Goal: Connect with others: Connect with other users

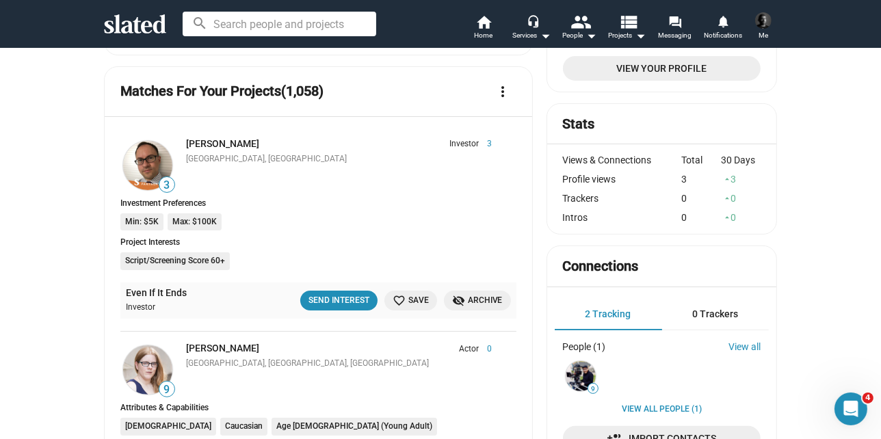
scroll to position [273, 0]
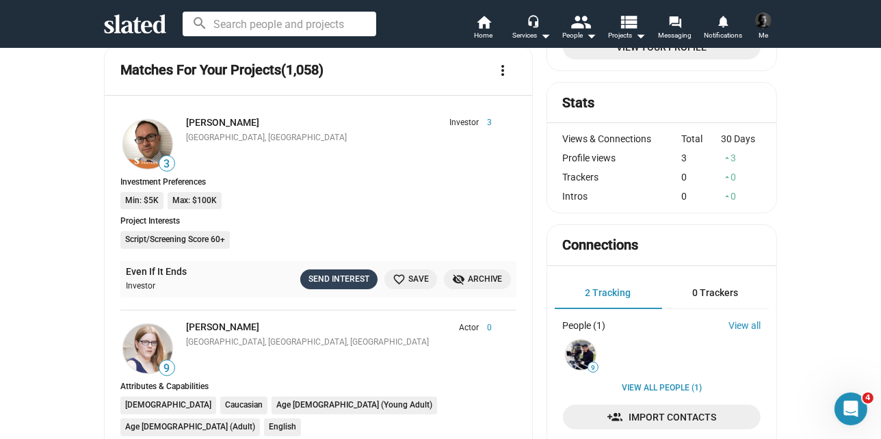
click at [323, 280] on div "Send Interest" at bounding box center [339, 279] width 61 height 14
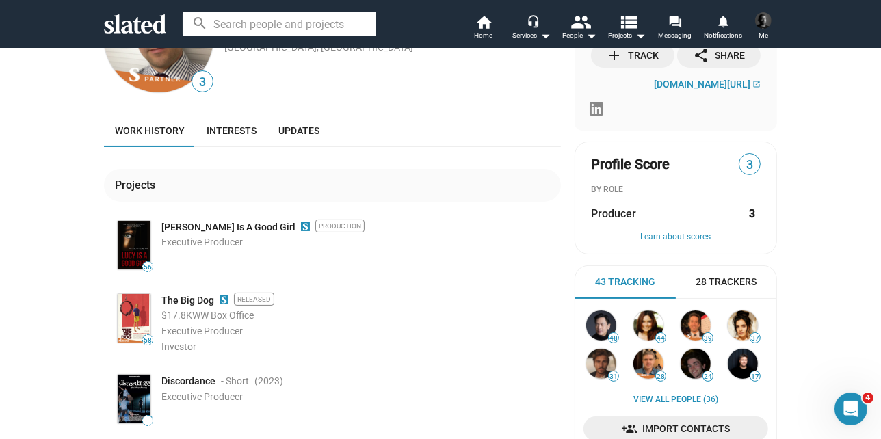
scroll to position [68, 0]
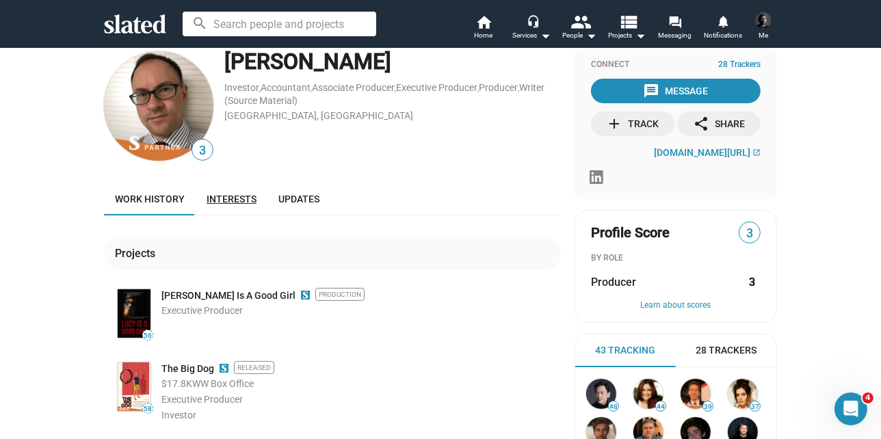
click at [235, 200] on span "Interests" at bounding box center [232, 199] width 50 height 11
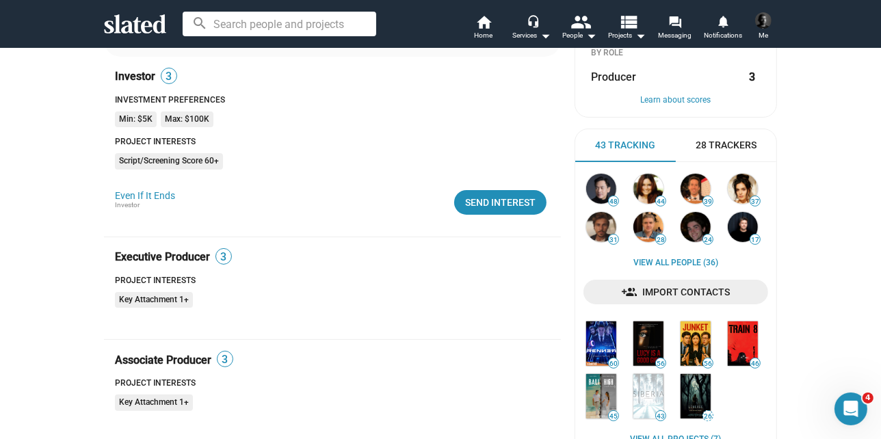
scroll to position [205, 0]
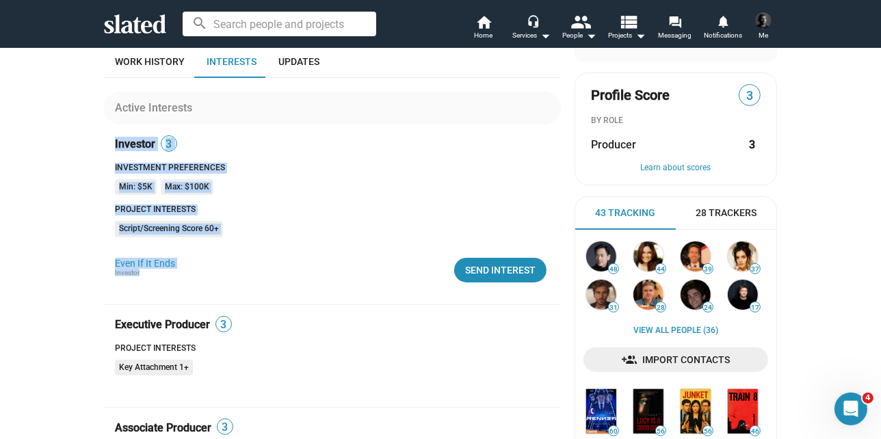
drag, startPoint x: 111, startPoint y: 142, endPoint x: 233, endPoint y: 272, distance: 179.1
click at [233, 272] on div "Investor 3 Investment Preferences Min: $5K Max: $100K Project Interests Script/…" at bounding box center [332, 220] width 457 height 170
copy div "Investor 3 Investment Preferences Min: $5K Max: $100K Project Interests Script/…"
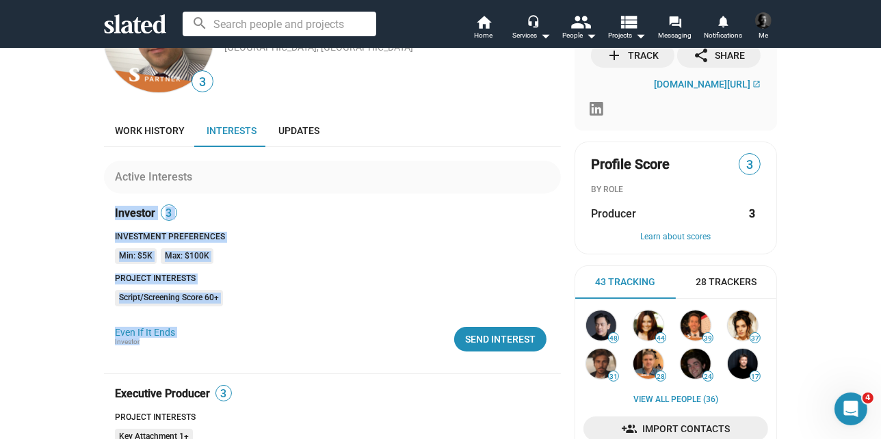
click at [253, 233] on div "Investment Preferences" at bounding box center [338, 237] width 446 height 11
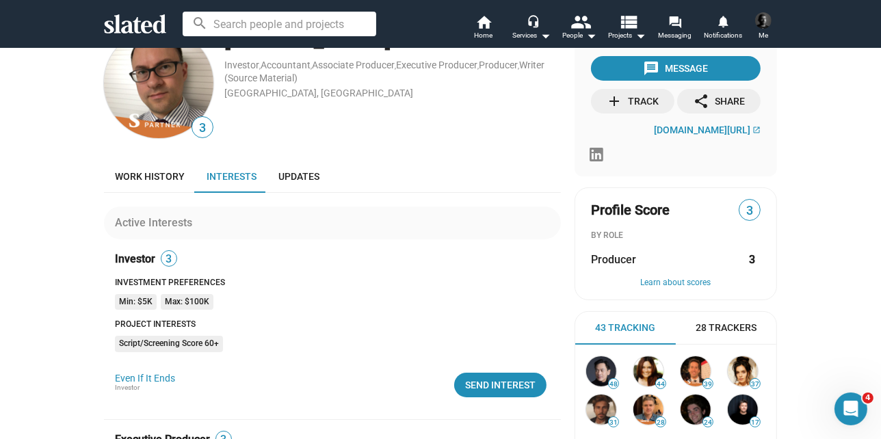
scroll to position [68, 0]
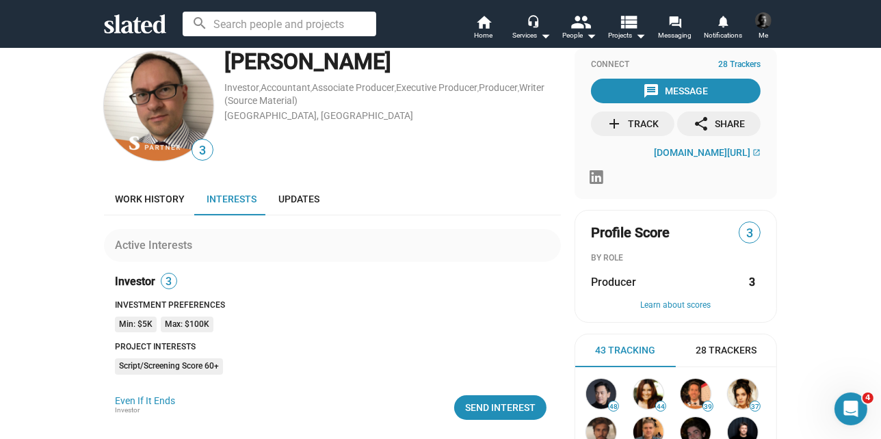
drag, startPoint x: 218, startPoint y: 62, endPoint x: 382, endPoint y: 64, distance: 164.2
click at [382, 64] on div "3 Markus Pfeiler Investor , Accountant , Associate Producer , Executive Produce…" at bounding box center [332, 106] width 457 height 115
copy div "[PERSON_NAME]"
